Goal: Task Accomplishment & Management: Manage account settings

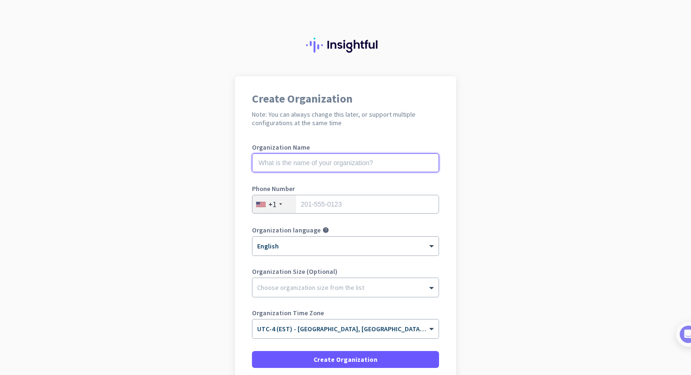
click at [359, 168] on input "text" at bounding box center [345, 162] width 187 height 19
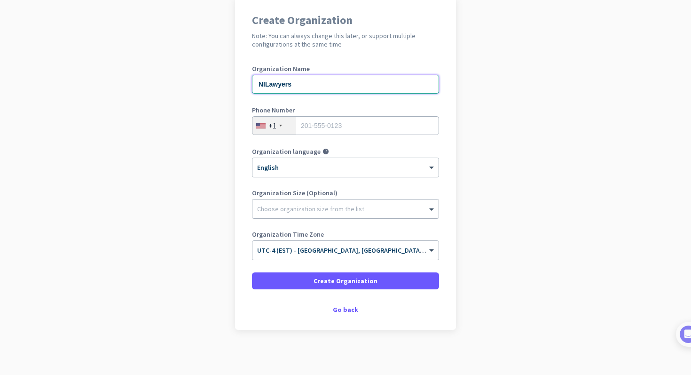
scroll to position [80, 0]
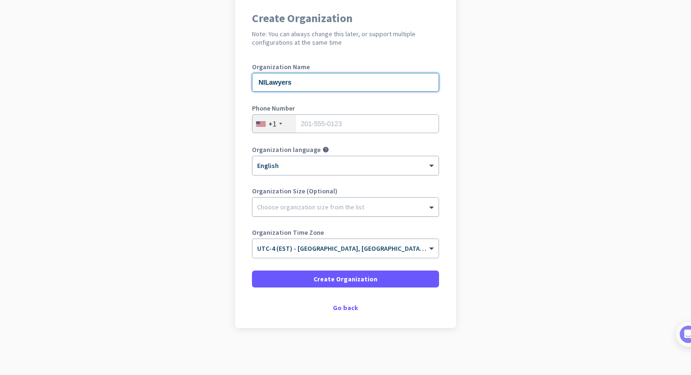
type input "NILawyers"
click at [345, 210] on div "Choose organization size from the list" at bounding box center [310, 207] width 107 height 8
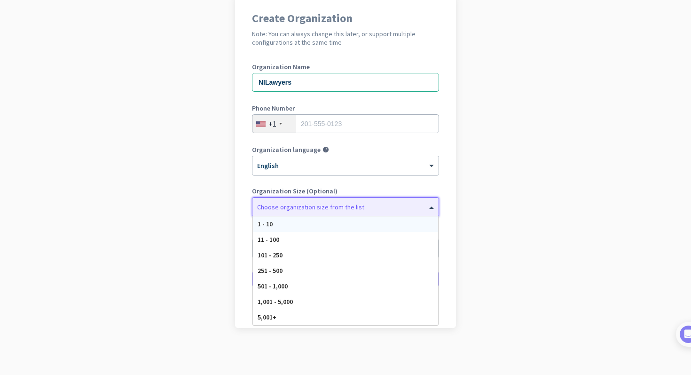
click at [341, 219] on div "1 - 10" at bounding box center [345, 224] width 185 height 16
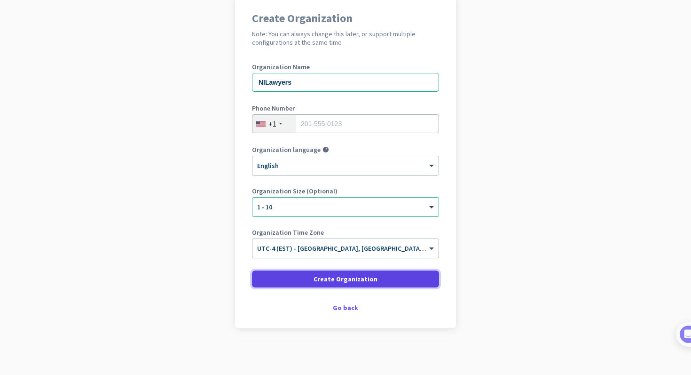
click at [388, 277] on span at bounding box center [345, 279] width 187 height 23
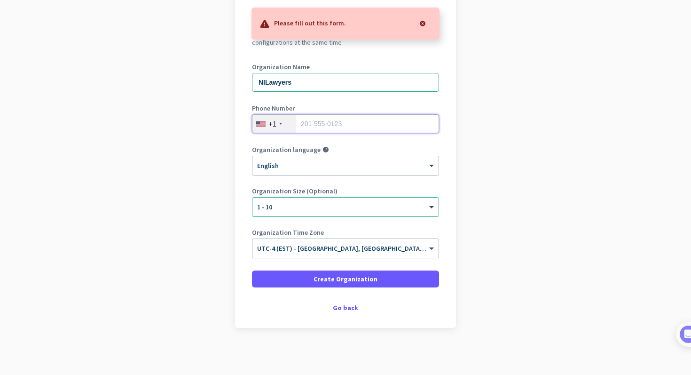
click at [349, 126] on input "tel" at bounding box center [345, 123] width 187 height 19
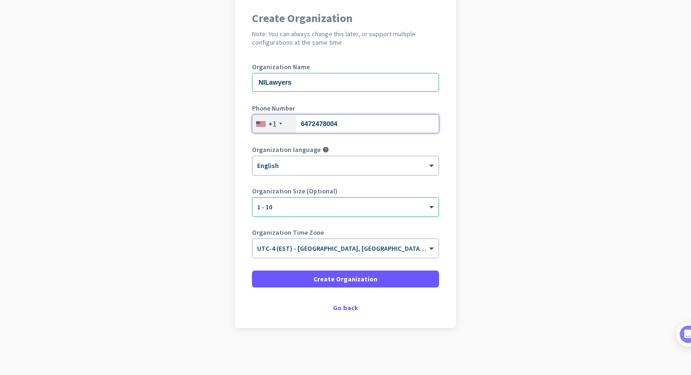
type input "6472478004"
click at [284, 125] on div "+1" at bounding box center [275, 124] width 44 height 18
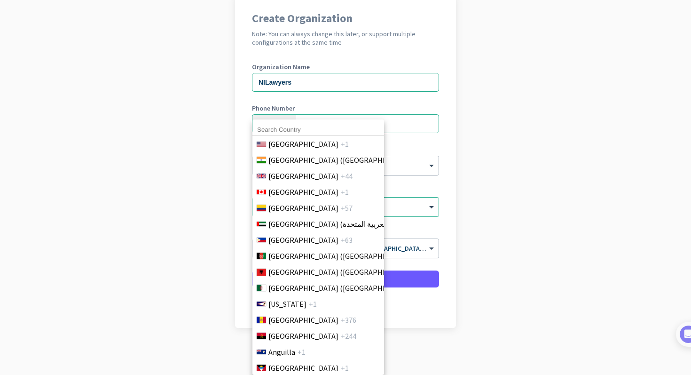
click at [280, 128] on input at bounding box center [319, 130] width 132 height 12
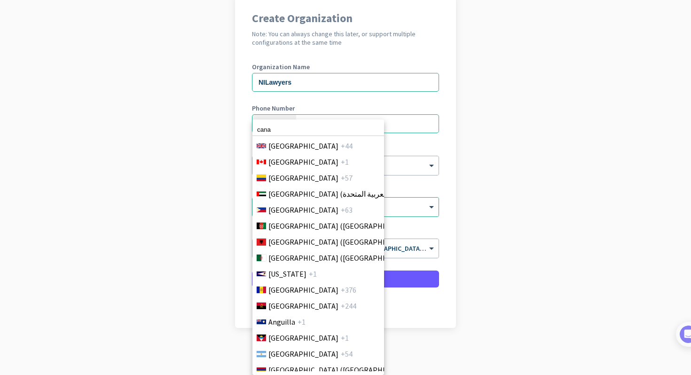
scroll to position [0, 0]
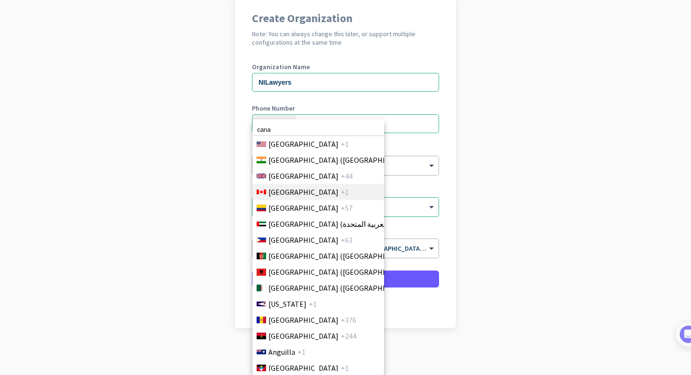
type input "cana"
click at [284, 194] on span "[GEOGRAPHIC_DATA]" at bounding box center [304, 191] width 70 height 11
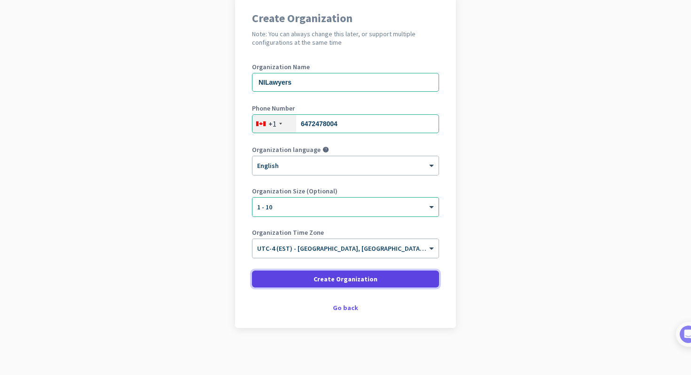
click at [347, 281] on span "Create Organization" at bounding box center [346, 278] width 64 height 9
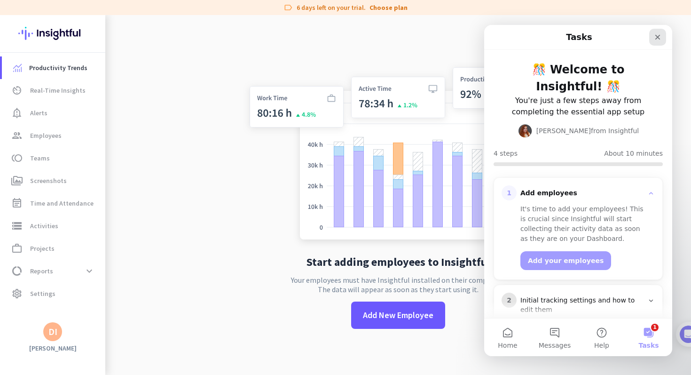
click at [658, 34] on icon "Close" at bounding box center [658, 37] width 8 height 8
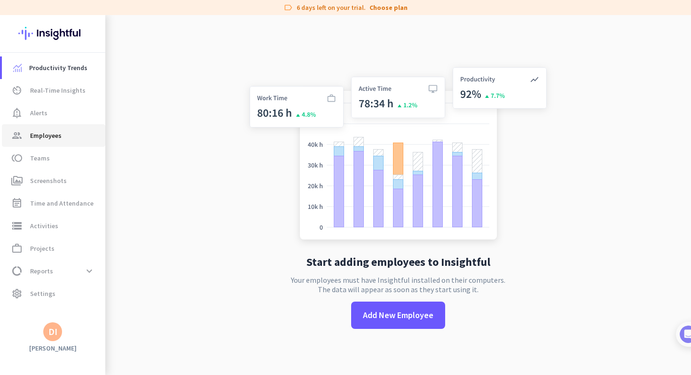
click at [64, 132] on span "group Employees" at bounding box center [53, 135] width 88 height 11
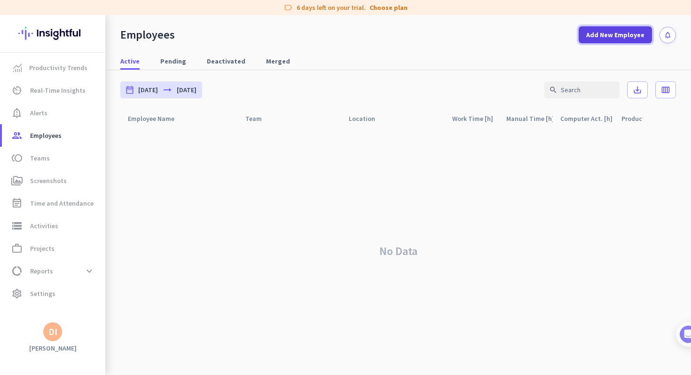
click at [626, 37] on span "Add New Employee" at bounding box center [615, 34] width 58 height 9
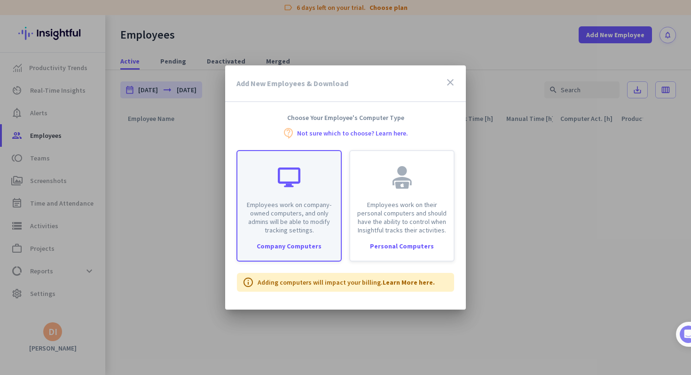
click at [316, 206] on p "Employees work on company-owned computers, and only admins will be able to modi…" at bounding box center [289, 217] width 92 height 34
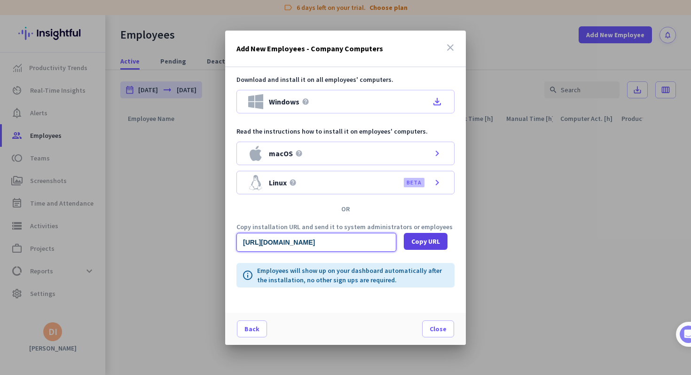
scroll to position [0, 944]
drag, startPoint x: 348, startPoint y: 242, endPoint x: 416, endPoint y: 242, distance: 68.7
click at [416, 242] on div "[URL][DOMAIN_NAME] Copy URL" at bounding box center [346, 242] width 218 height 19
click at [420, 238] on span "Copy URL" at bounding box center [426, 241] width 29 height 9
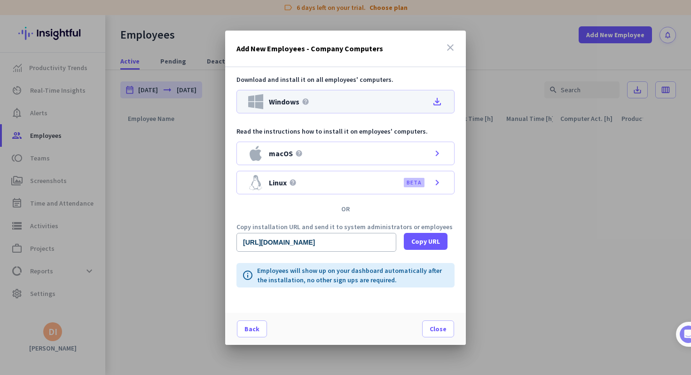
click at [438, 102] on icon "file_download" at bounding box center [437, 101] width 11 height 11
click at [305, 99] on icon "help" at bounding box center [306, 102] width 8 height 8
click at [435, 326] on span "Close" at bounding box center [438, 328] width 17 height 9
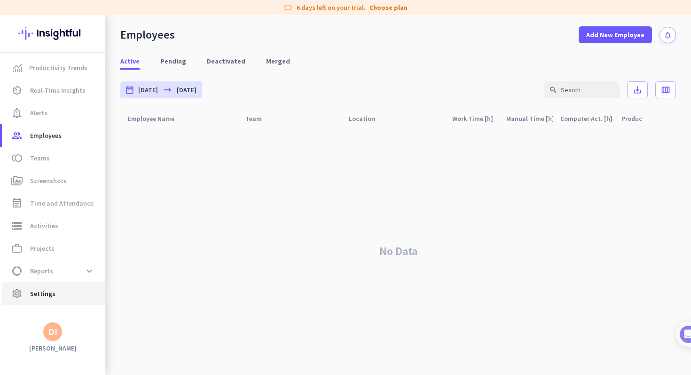
click at [51, 292] on span "Settings" at bounding box center [42, 293] width 25 height 11
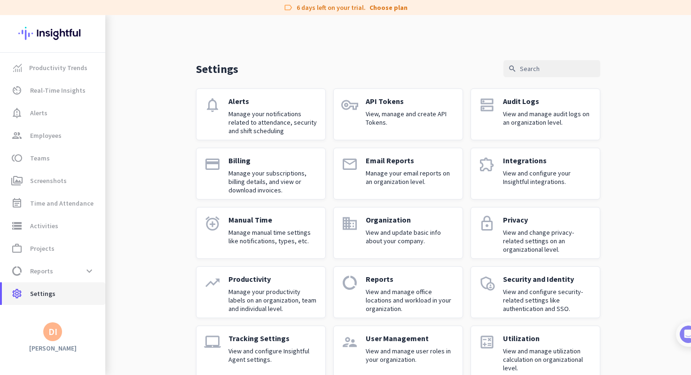
scroll to position [17, 0]
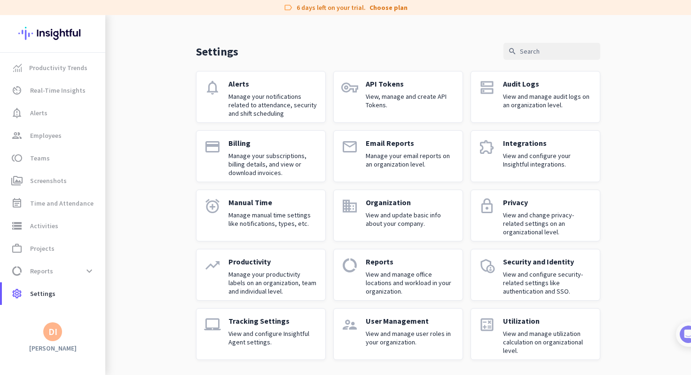
click at [536, 93] on p "View and manage audit logs on an organization level." at bounding box center [547, 100] width 89 height 17
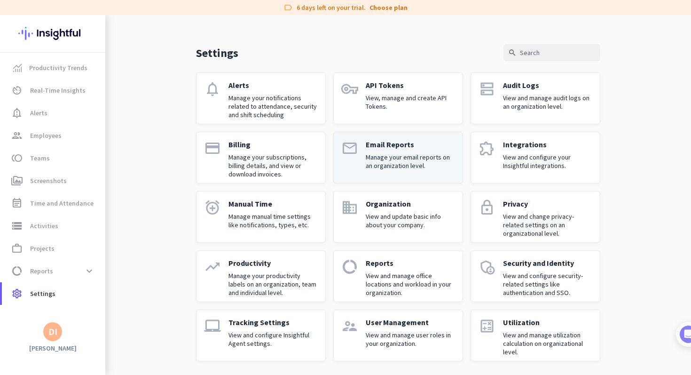
scroll to position [17, 0]
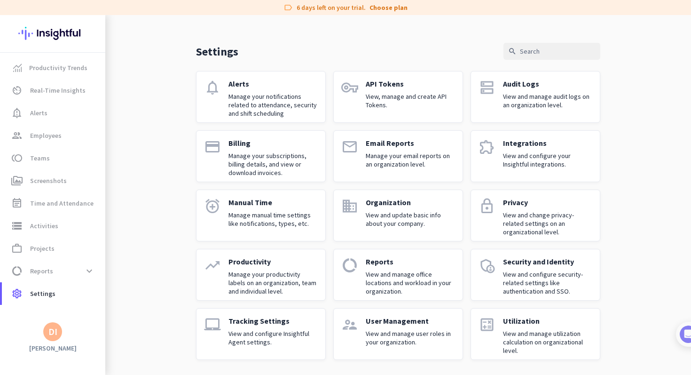
click at [517, 198] on p "Privacy" at bounding box center [547, 202] width 89 height 9
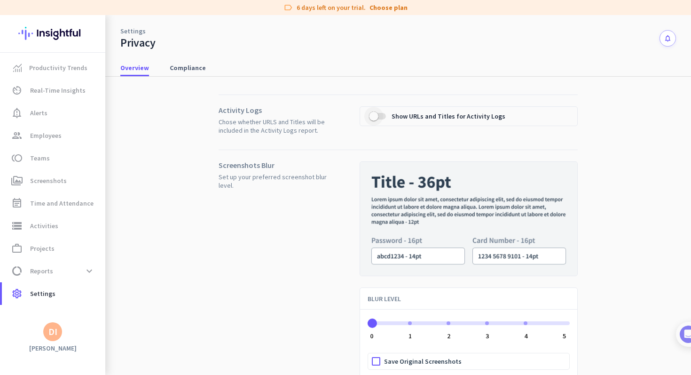
click at [377, 116] on span "button" at bounding box center [373, 115] width 9 height 9
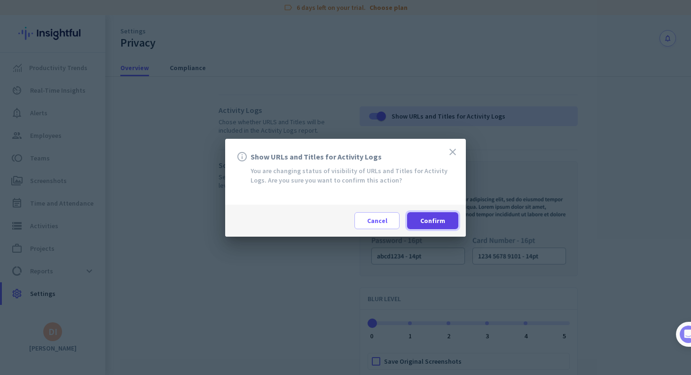
click at [430, 219] on span "Confirm" at bounding box center [432, 220] width 25 height 9
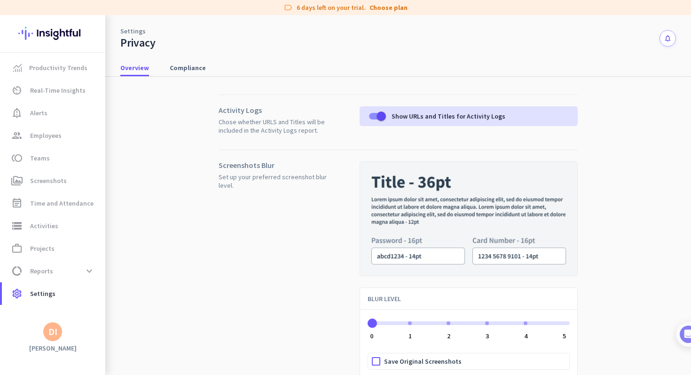
click at [182, 58] on nav "Overview Compliance" at bounding box center [398, 63] width 586 height 27
click at [184, 69] on span "Compliance" at bounding box center [188, 67] width 36 height 9
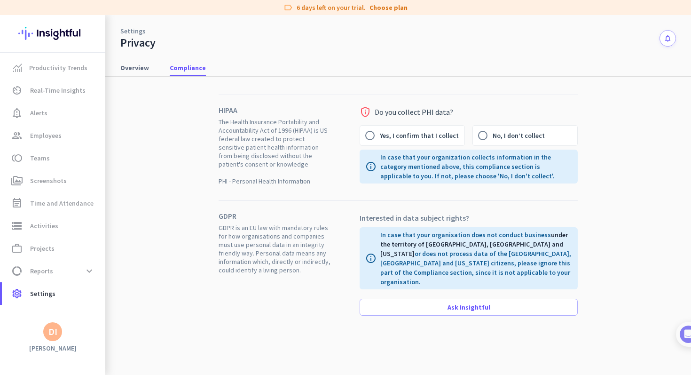
click at [135, 17] on div "Settings Privacy notifications" at bounding box center [398, 32] width 586 height 35
click at [134, 31] on link "Settings" at bounding box center [132, 30] width 25 height 9
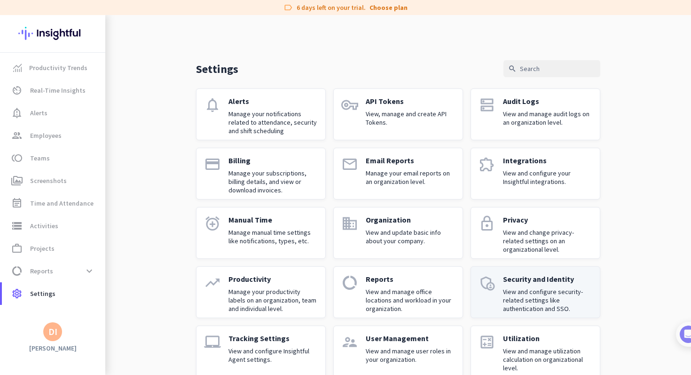
scroll to position [17, 0]
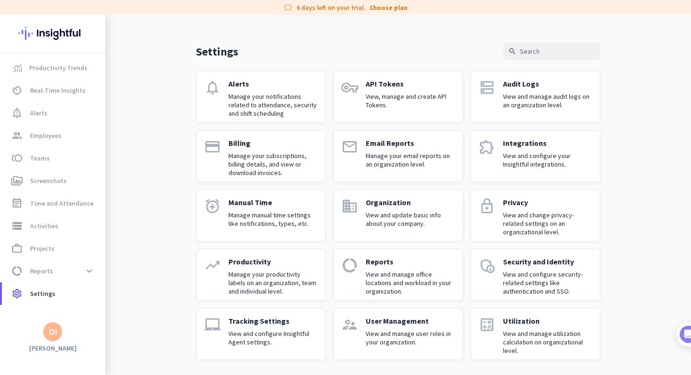
click at [258, 322] on p "Tracking Settings" at bounding box center [273, 320] width 89 height 9
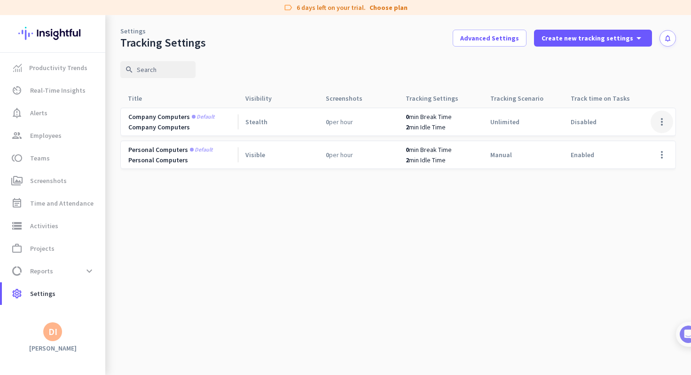
click at [661, 123] on span at bounding box center [662, 122] width 23 height 23
click at [641, 140] on span "Edit" at bounding box center [643, 141] width 45 height 9
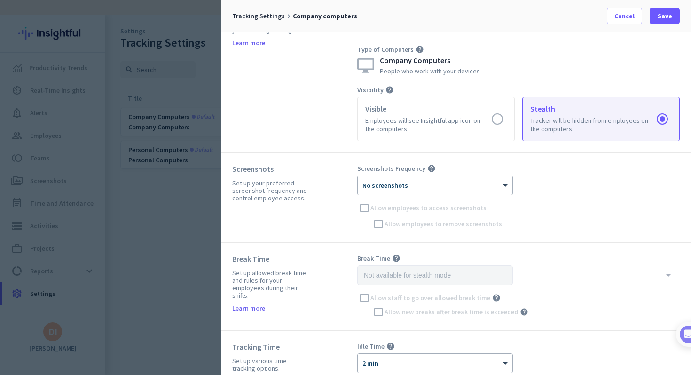
scroll to position [47, 0]
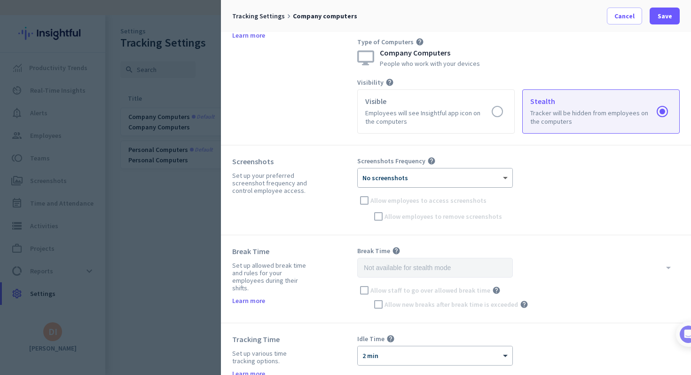
click at [504, 175] on span at bounding box center [507, 178] width 12 height 8
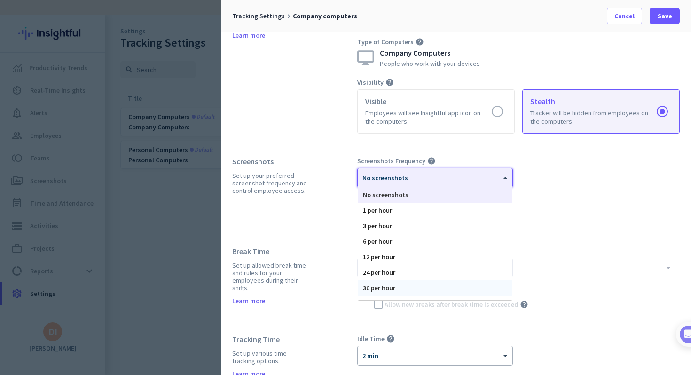
click at [436, 290] on div "30 per hour" at bounding box center [435, 288] width 154 height 16
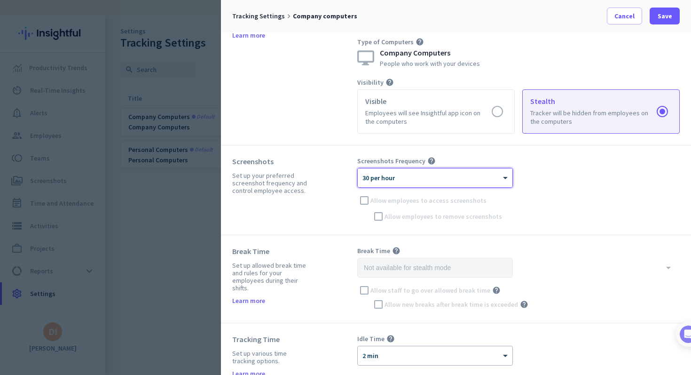
click at [576, 202] on div "Screenshots Frequency help × 30 per hour Allow employees to access screenshots …" at bounding box center [518, 190] width 323 height 67
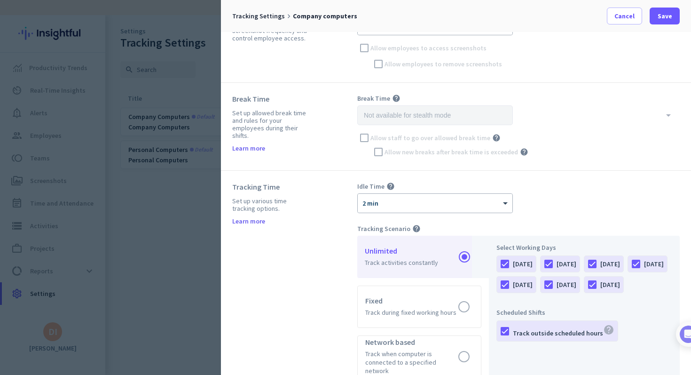
scroll to position [202, 0]
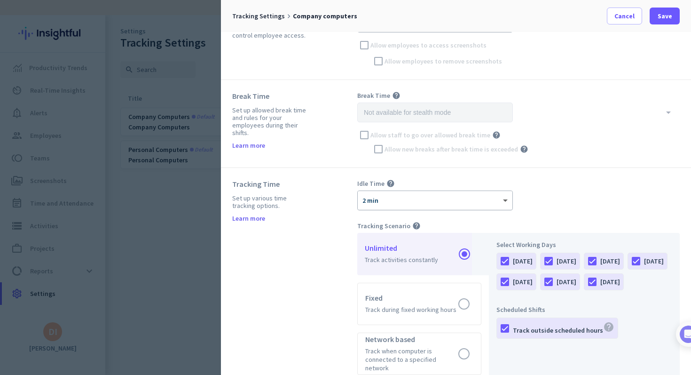
click at [504, 199] on span at bounding box center [507, 201] width 12 height 8
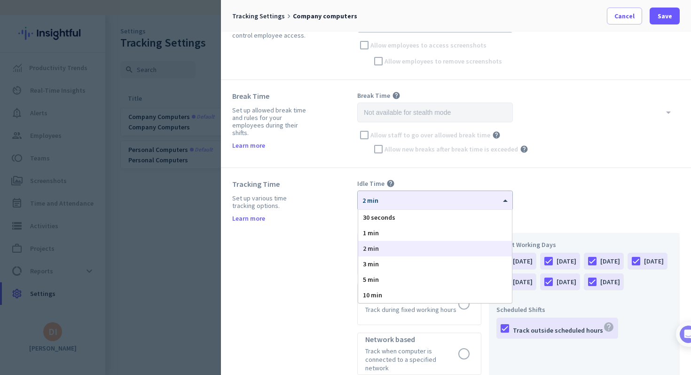
click at [556, 201] on div "Idle Time help × 2 min 30 seconds 1 min 2 min 3 min 5 min 10 min" at bounding box center [518, 194] width 323 height 31
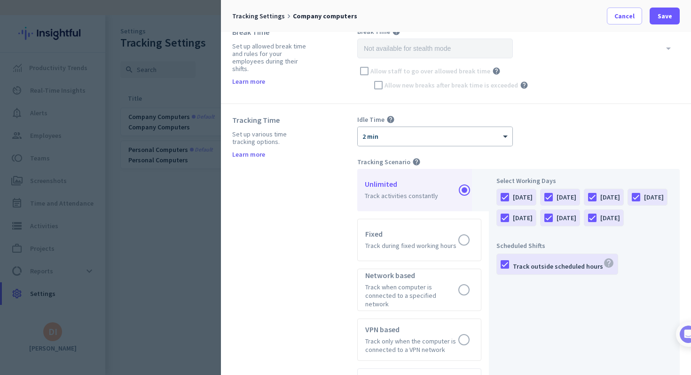
scroll to position [280, 0]
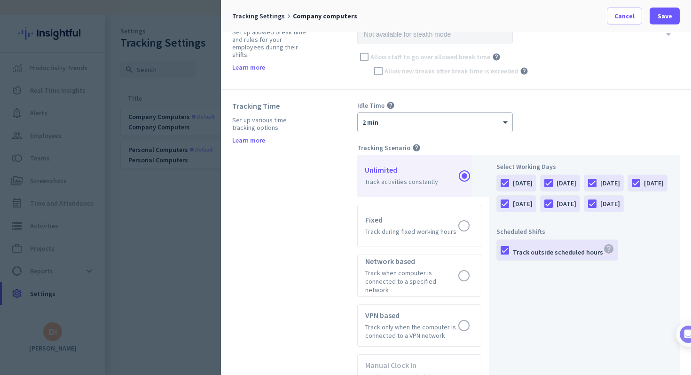
click at [319, 226] on div "Tracking Time Set up various time tracking options. Learn more" at bounding box center [294, 274] width 125 height 347
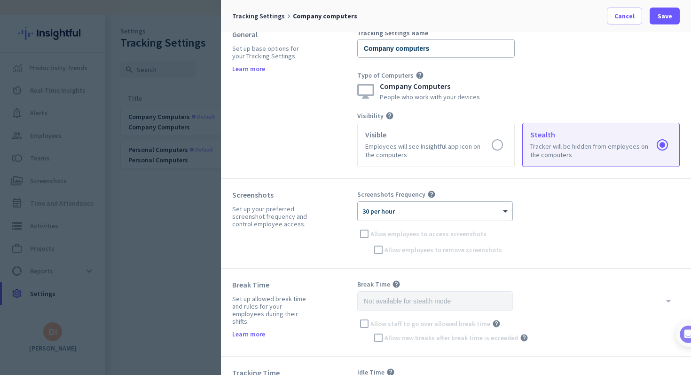
scroll to position [0, 0]
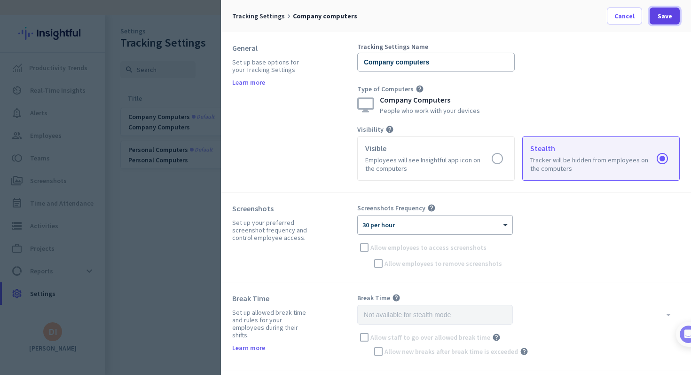
click at [670, 18] on span "Save" at bounding box center [665, 15] width 15 height 9
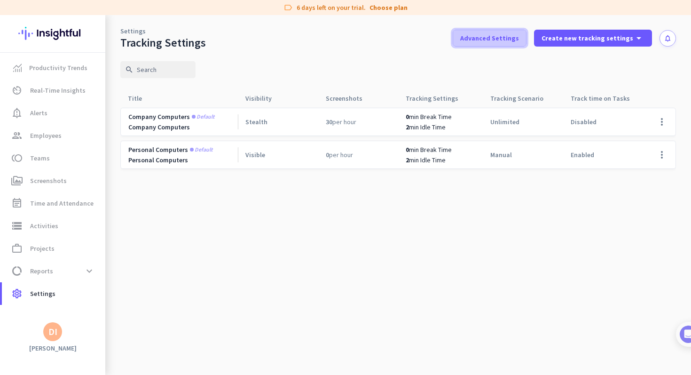
click at [519, 43] on span at bounding box center [489, 38] width 73 height 23
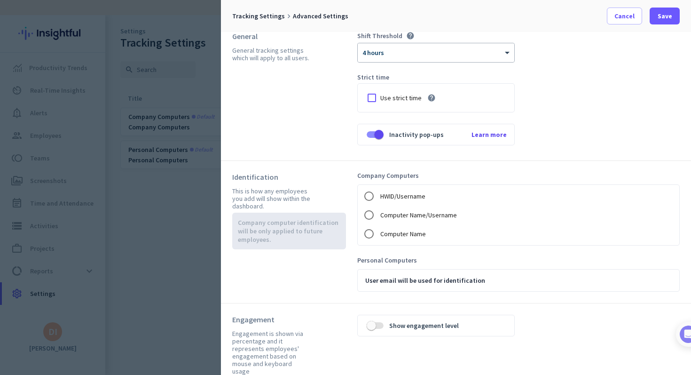
scroll to position [20, 0]
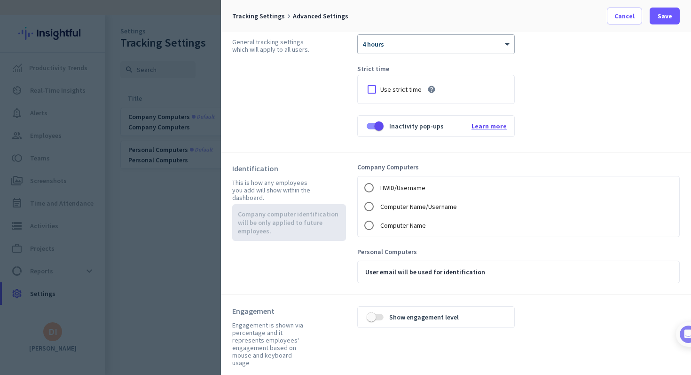
click at [497, 126] on span "Learn more" at bounding box center [489, 126] width 35 height 8
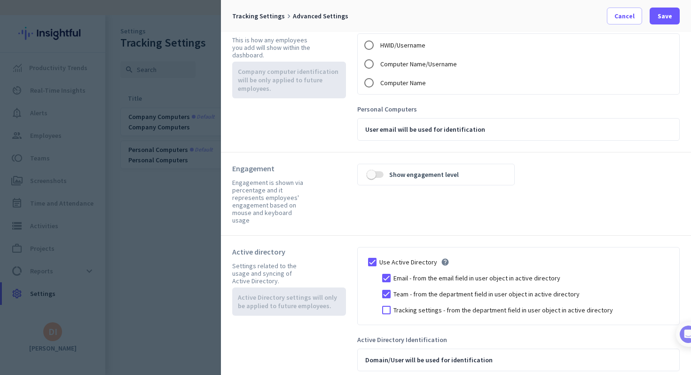
scroll to position [0, 0]
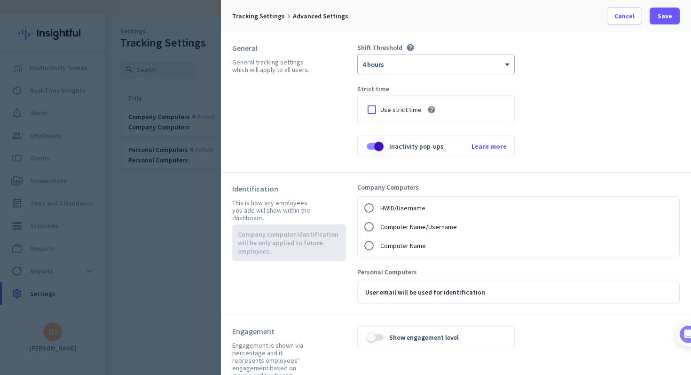
click at [375, 143] on span "button" at bounding box center [378, 146] width 9 height 9
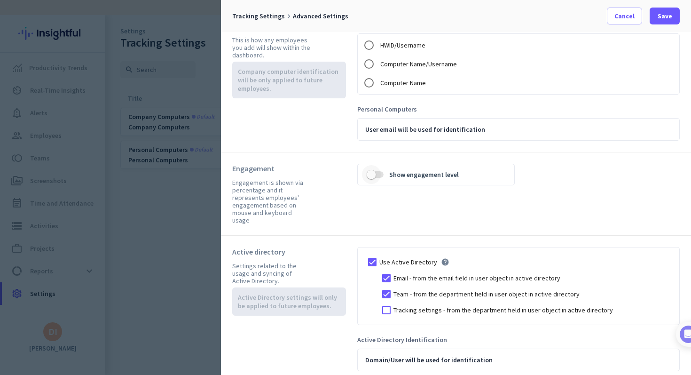
click at [377, 173] on span "button" at bounding box center [371, 174] width 19 height 19
click at [377, 173] on span "button" at bounding box center [378, 174] width 9 height 9
click at [380, 172] on span "button" at bounding box center [371, 174] width 19 height 19
click at [667, 15] on span "Save" at bounding box center [665, 15] width 15 height 9
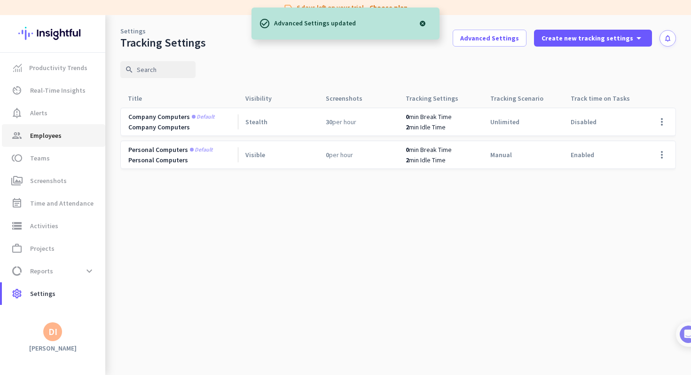
click at [63, 135] on span "group Employees" at bounding box center [53, 135] width 88 height 11
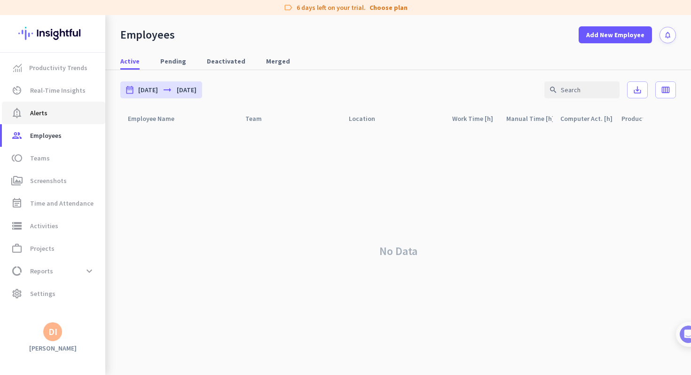
click at [40, 114] on span "Alerts" at bounding box center [38, 112] width 17 height 11
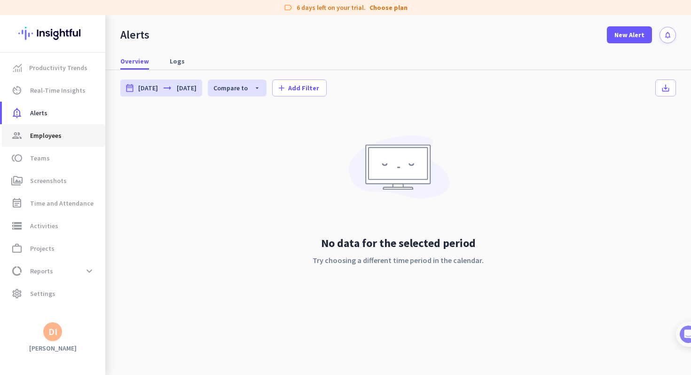
click at [44, 135] on span "Employees" at bounding box center [46, 135] width 32 height 11
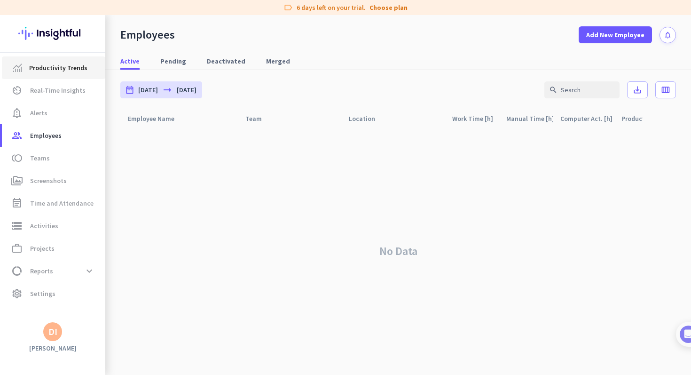
click at [72, 64] on span "Productivity Trends" at bounding box center [58, 67] width 58 height 11
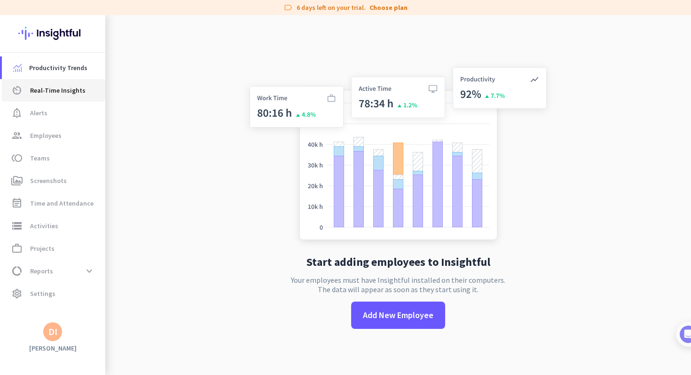
click at [51, 98] on link "av_timer Real-Time Insights" at bounding box center [53, 90] width 103 height 23
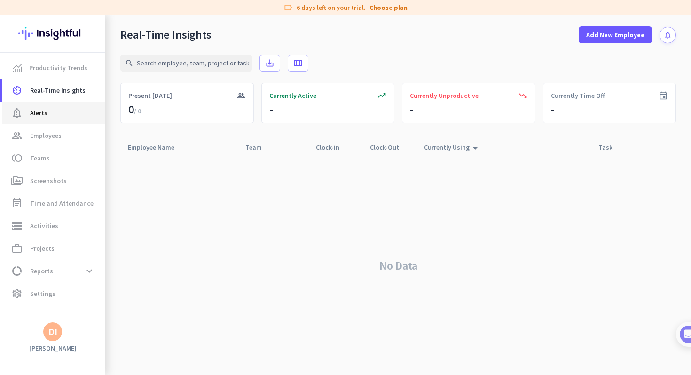
click at [49, 117] on span "notification_important Alerts" at bounding box center [53, 112] width 88 height 11
